Goal: Information Seeking & Learning: Learn about a topic

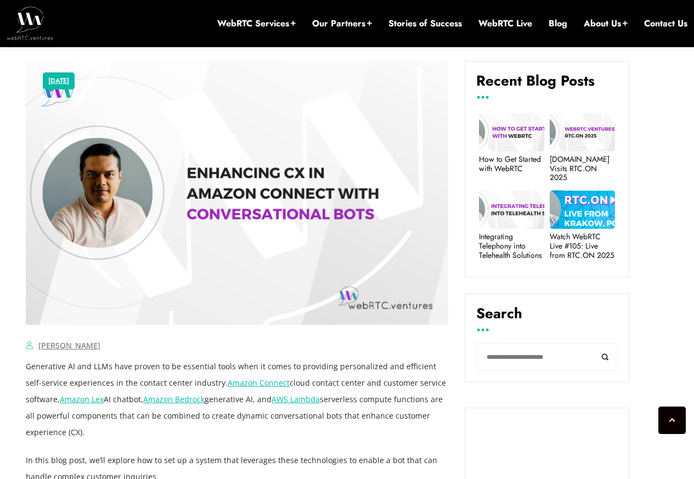
scroll to position [527, 0]
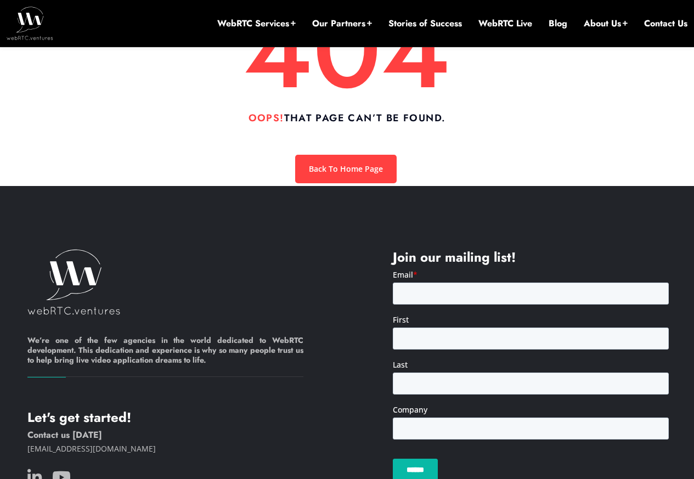
scroll to position [461, 0]
